Goal: Entertainment & Leisure: Consume media (video, audio)

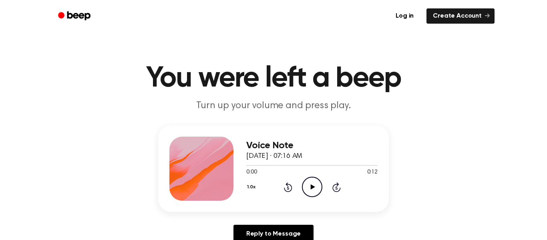
click at [314, 190] on icon "Play Audio" at bounding box center [312, 186] width 20 height 20
click at [316, 185] on icon "Play Audio" at bounding box center [312, 186] width 20 height 20
click at [319, 187] on icon "Play Audio" at bounding box center [312, 186] width 20 height 20
click at [310, 187] on icon "Play Audio" at bounding box center [312, 186] width 20 height 20
click at [313, 191] on icon "Play Audio" at bounding box center [312, 186] width 20 height 20
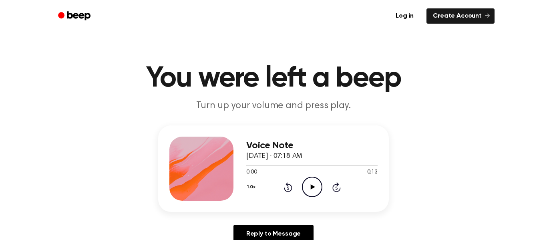
click at [313, 183] on icon "Play Audio" at bounding box center [312, 186] width 20 height 20
click at [315, 187] on icon "Play Audio" at bounding box center [312, 186] width 20 height 20
click at [319, 190] on icon "Play Audio" at bounding box center [312, 186] width 20 height 20
click at [309, 188] on icon "Play Audio" at bounding box center [312, 186] width 20 height 20
click at [311, 191] on icon "Play Audio" at bounding box center [312, 186] width 20 height 20
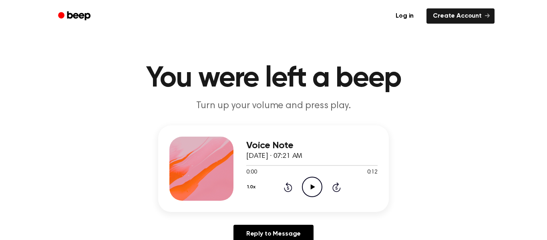
click at [311, 184] on icon "Play Audio" at bounding box center [312, 186] width 20 height 20
click at [314, 185] on icon "Play Audio" at bounding box center [312, 186] width 20 height 20
click at [316, 189] on icon "Play Audio" at bounding box center [312, 186] width 20 height 20
